Goal: Information Seeking & Learning: Learn about a topic

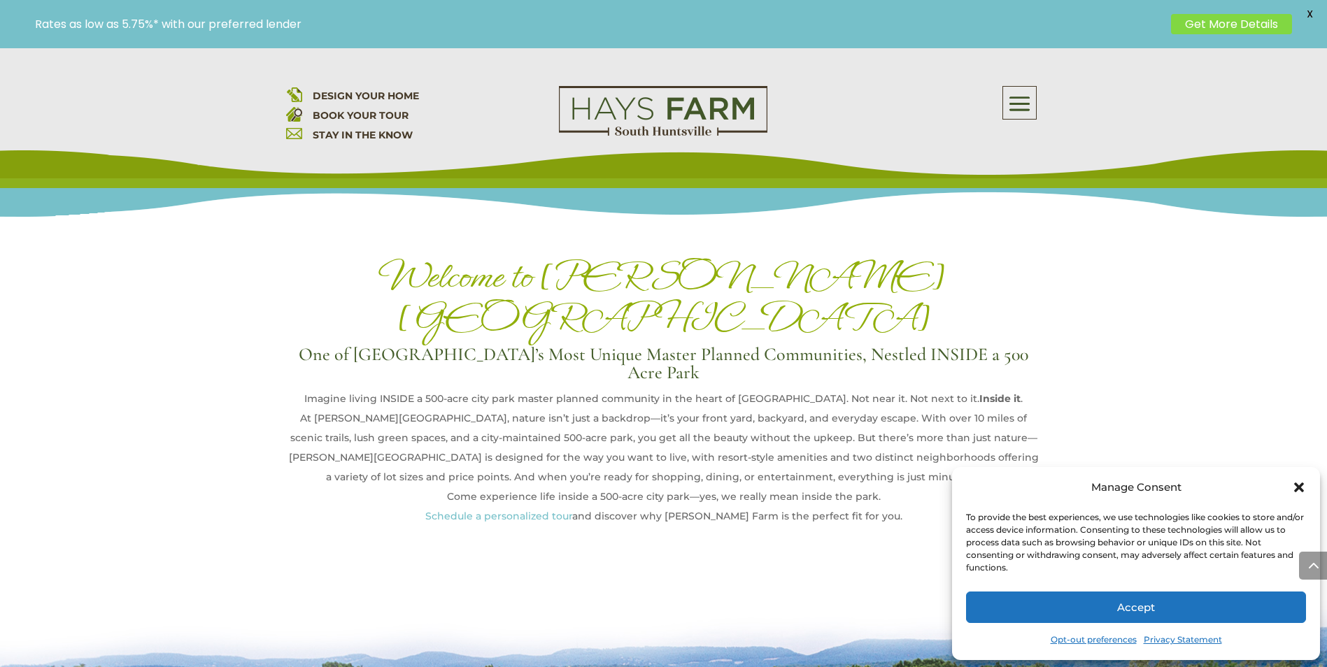
scroll to position [700, 0]
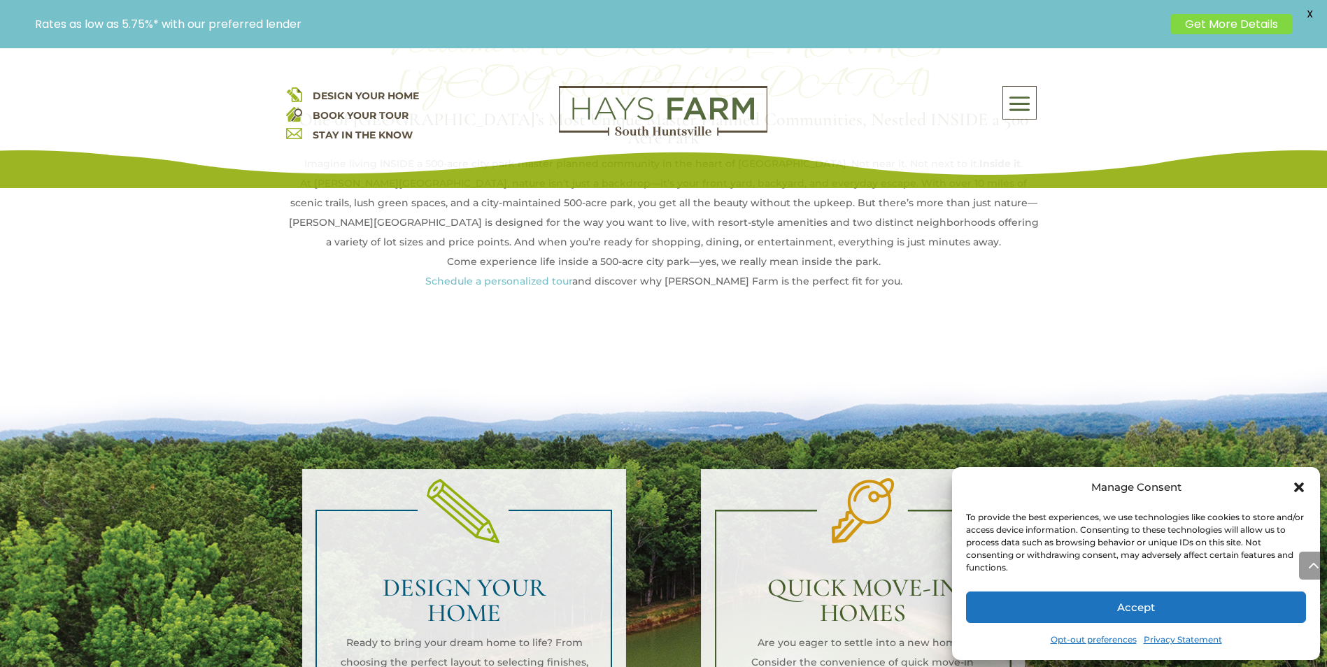
click at [1205, 616] on button "Accept" at bounding box center [1136, 607] width 340 height 31
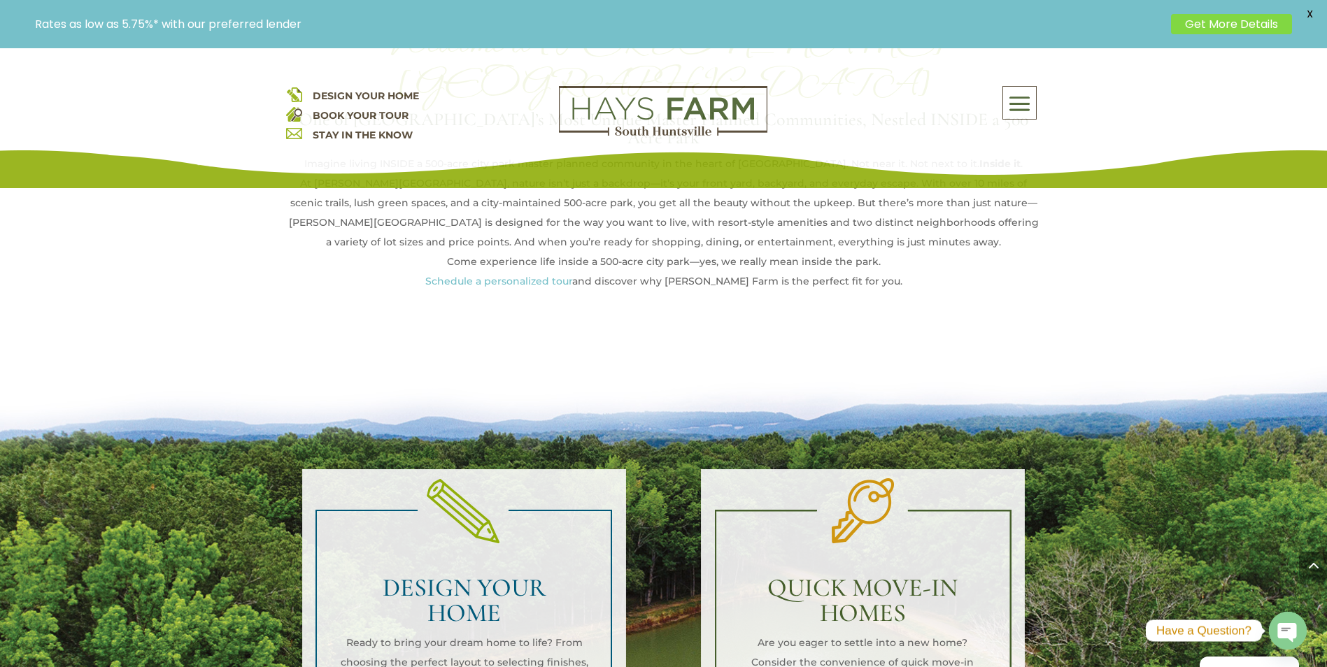
click at [985, 92] on div "About Us Quick Move-in Homes Amenities Galleries Shops, Restaurants, & Retail M…" at bounding box center [915, 103] width 252 height 34
click at [1025, 109] on span at bounding box center [1019, 104] width 33 height 32
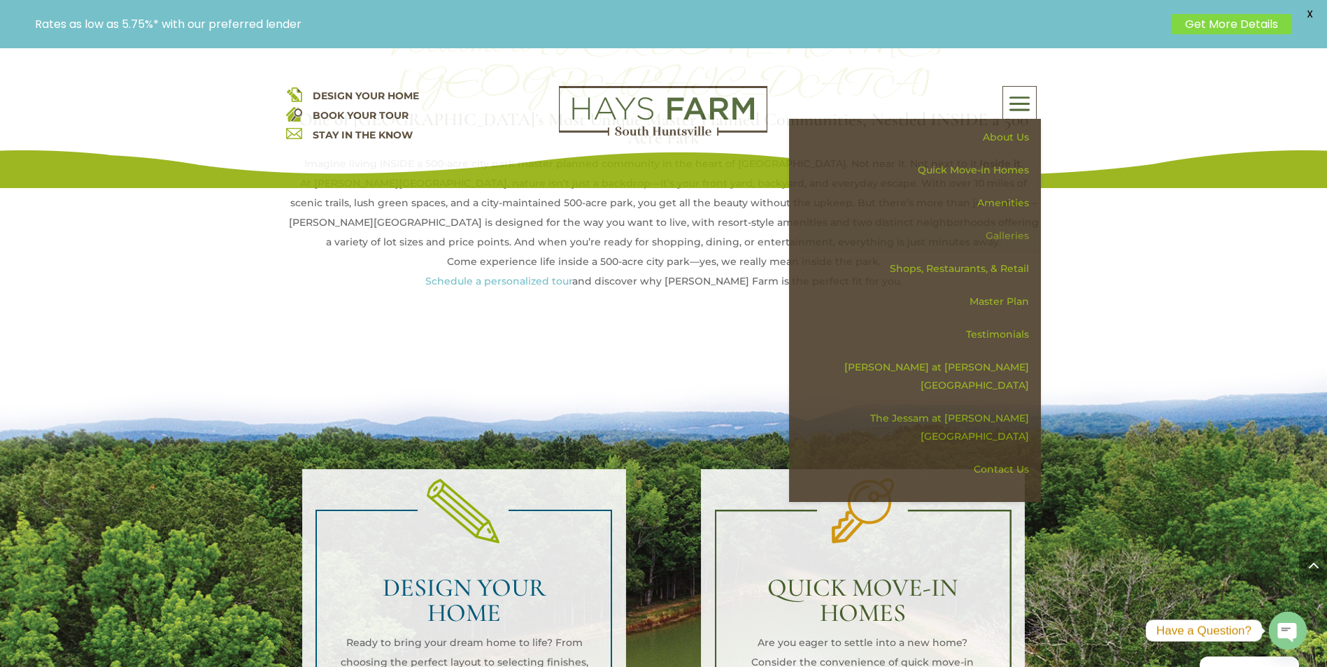
click at [991, 234] on link "Galleries" at bounding box center [920, 236] width 242 height 33
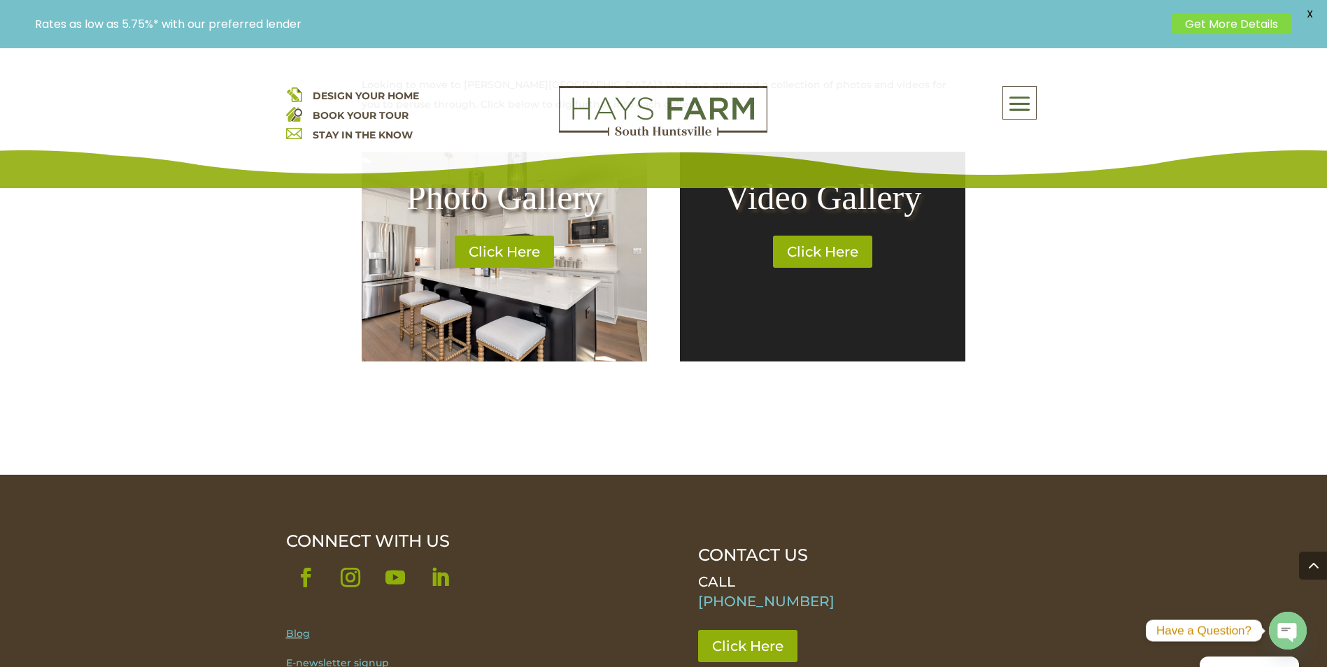
scroll to position [490, 0]
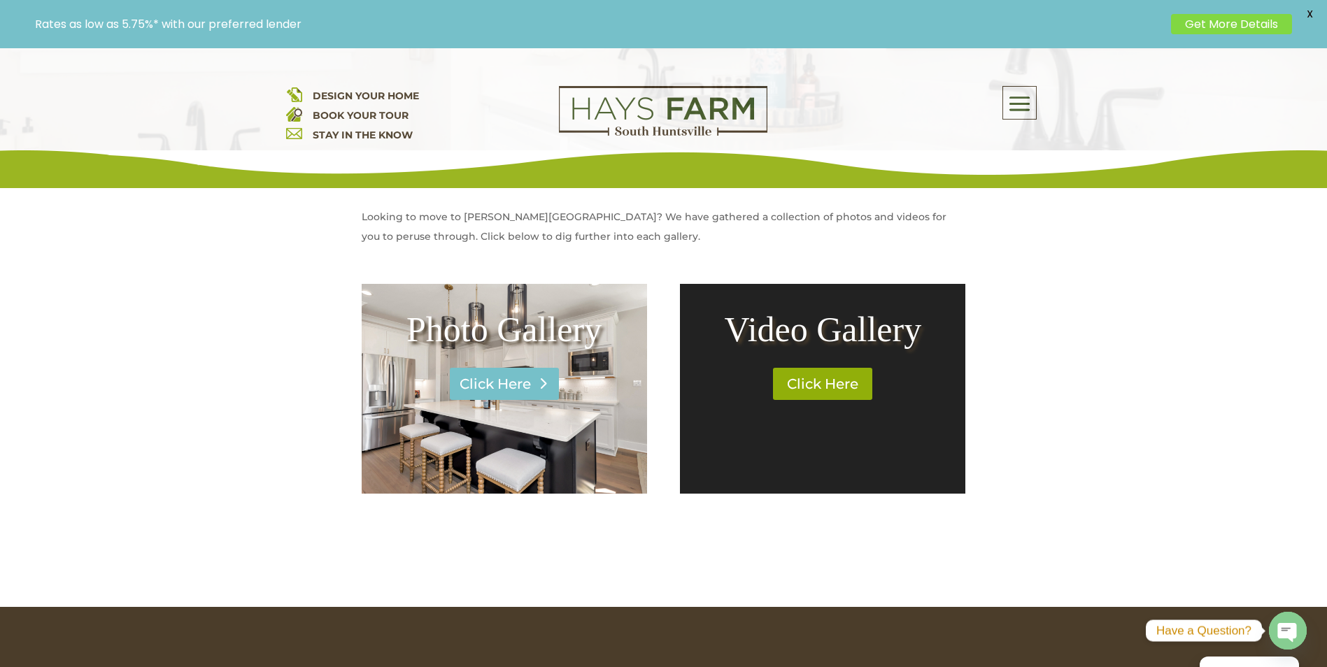
click at [489, 376] on link "Click Here" at bounding box center [504, 384] width 109 height 32
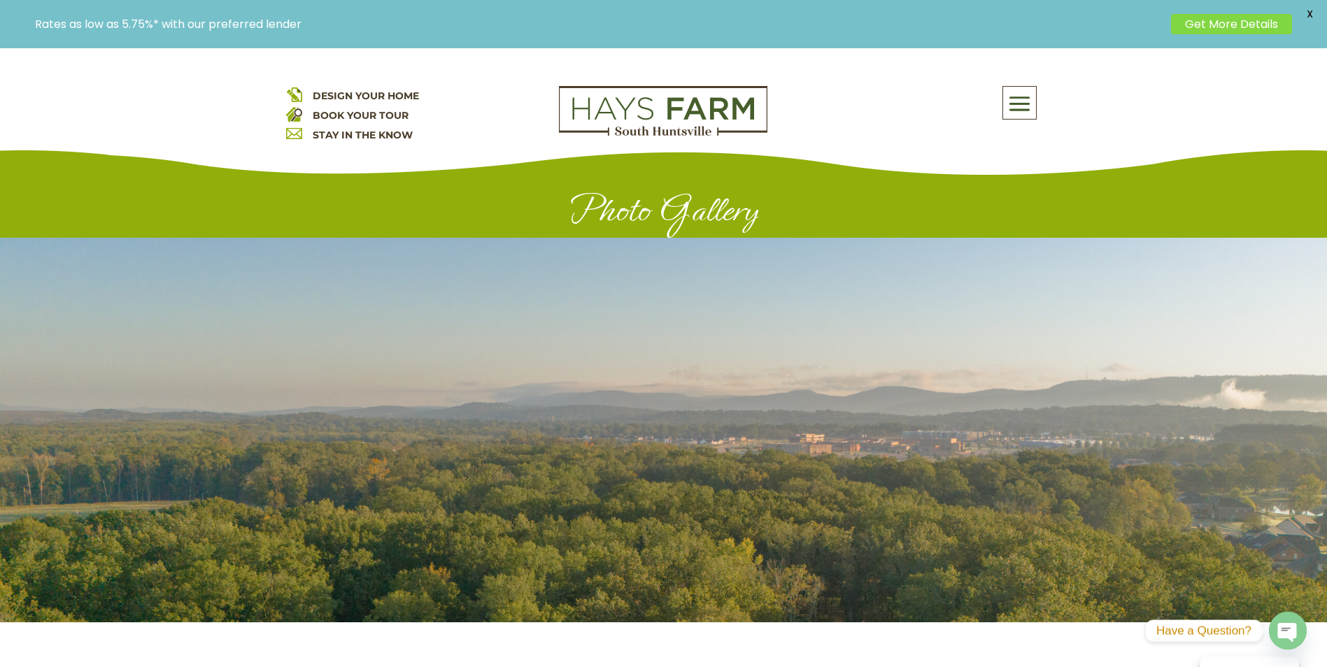
click at [1019, 109] on span at bounding box center [1019, 104] width 33 height 32
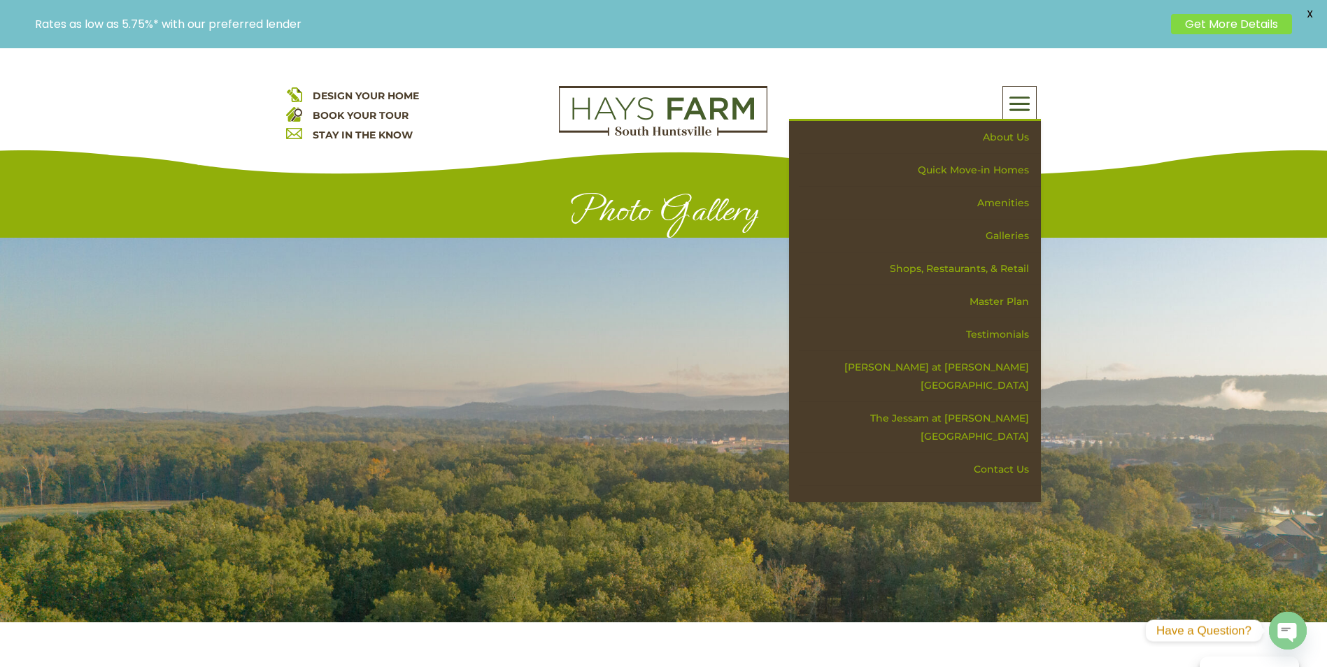
click at [937, 73] on div "DESIGN YOUR HOME BOOK YOUR TOUR STAY IN THE KNOW About Us Quick Move-in Homes A…" at bounding box center [663, 118] width 1327 height 140
click at [943, 402] on link "The Jessam at [PERSON_NAME][GEOGRAPHIC_DATA]" at bounding box center [920, 427] width 242 height 51
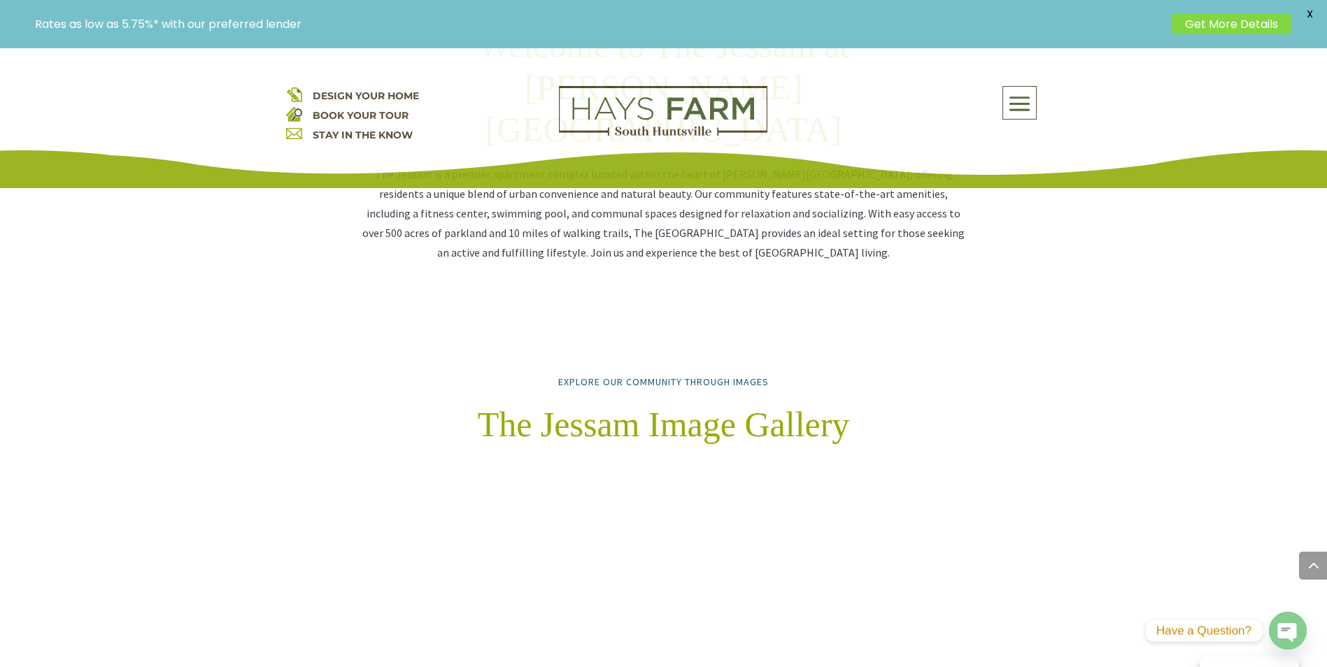
scroll to position [1189, 0]
